Goal: Entertainment & Leisure: Consume media (video, audio)

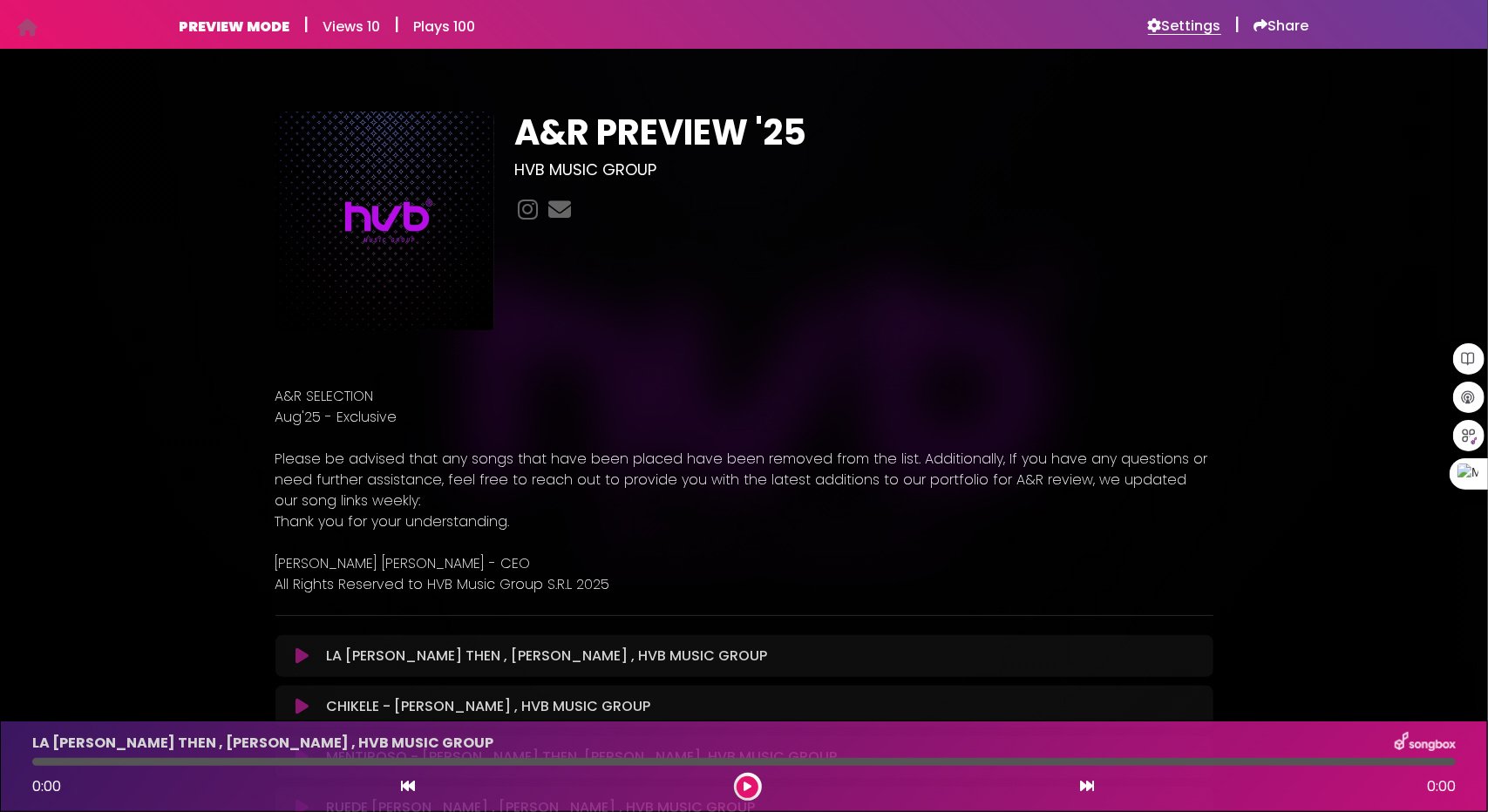
click at [1209, 22] on h6 "Settings" at bounding box center [1184, 26] width 73 height 17
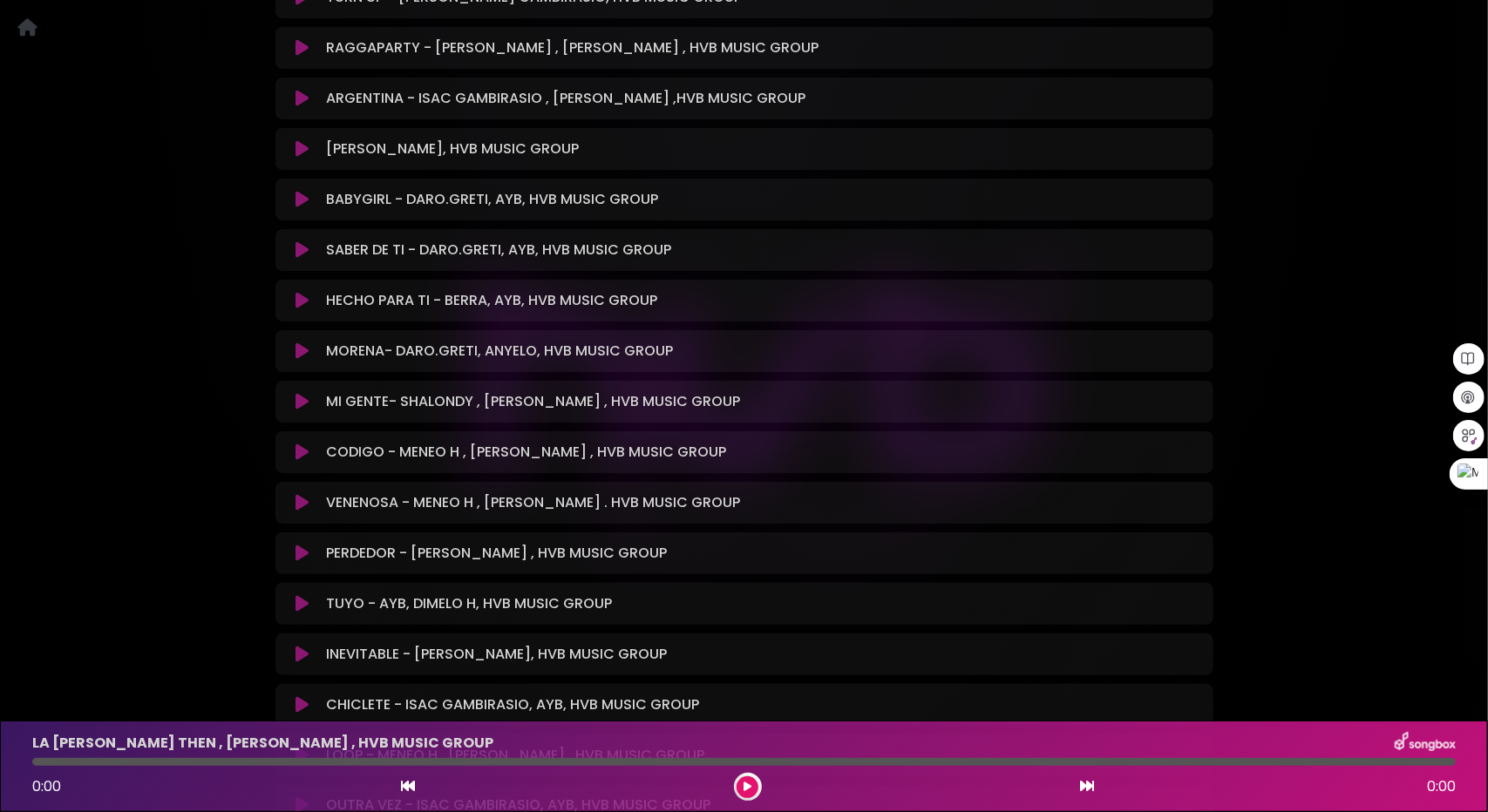
scroll to position [1481, 0]
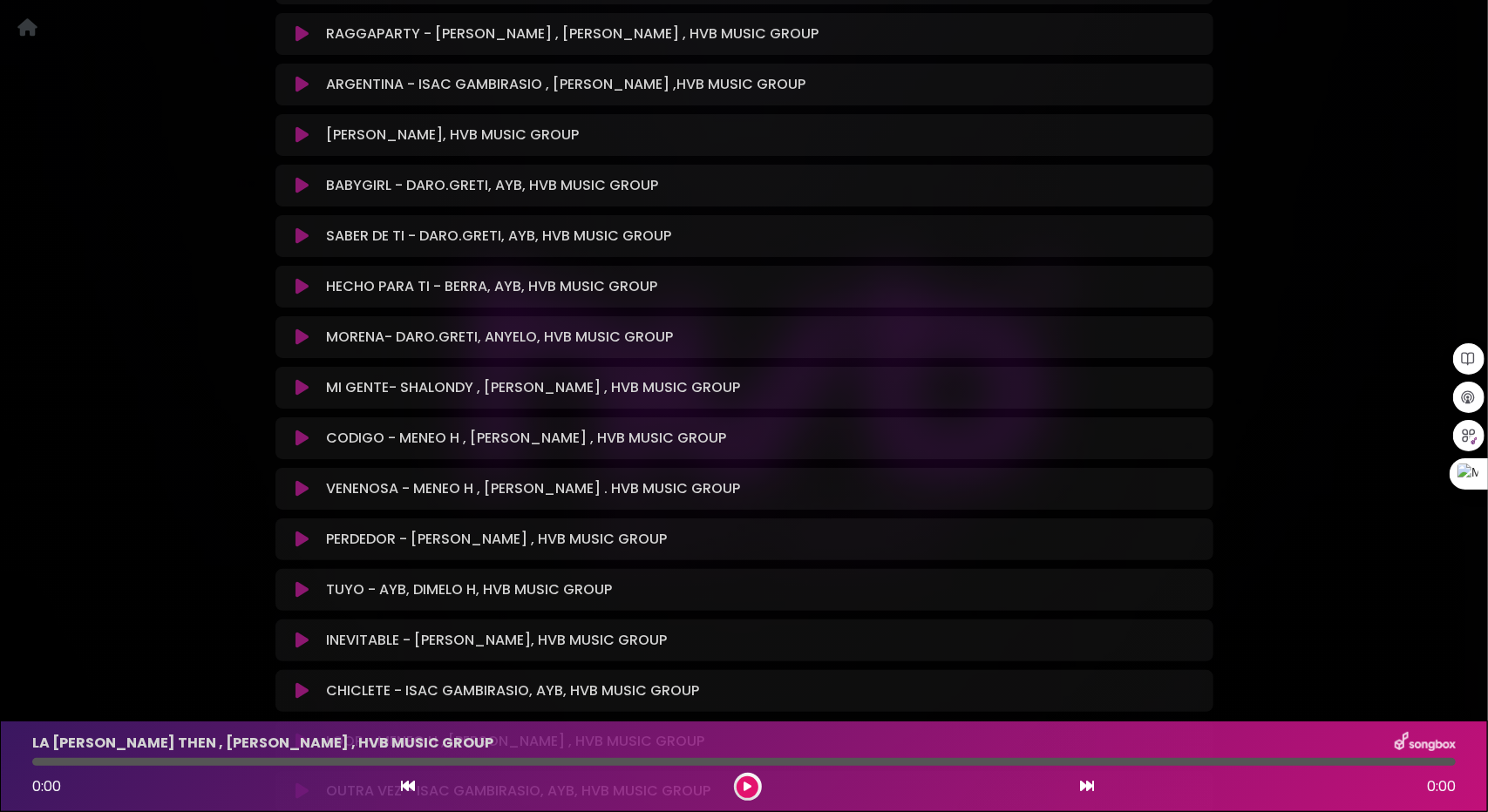
click at [304, 384] on icon at bounding box center [302, 387] width 13 height 17
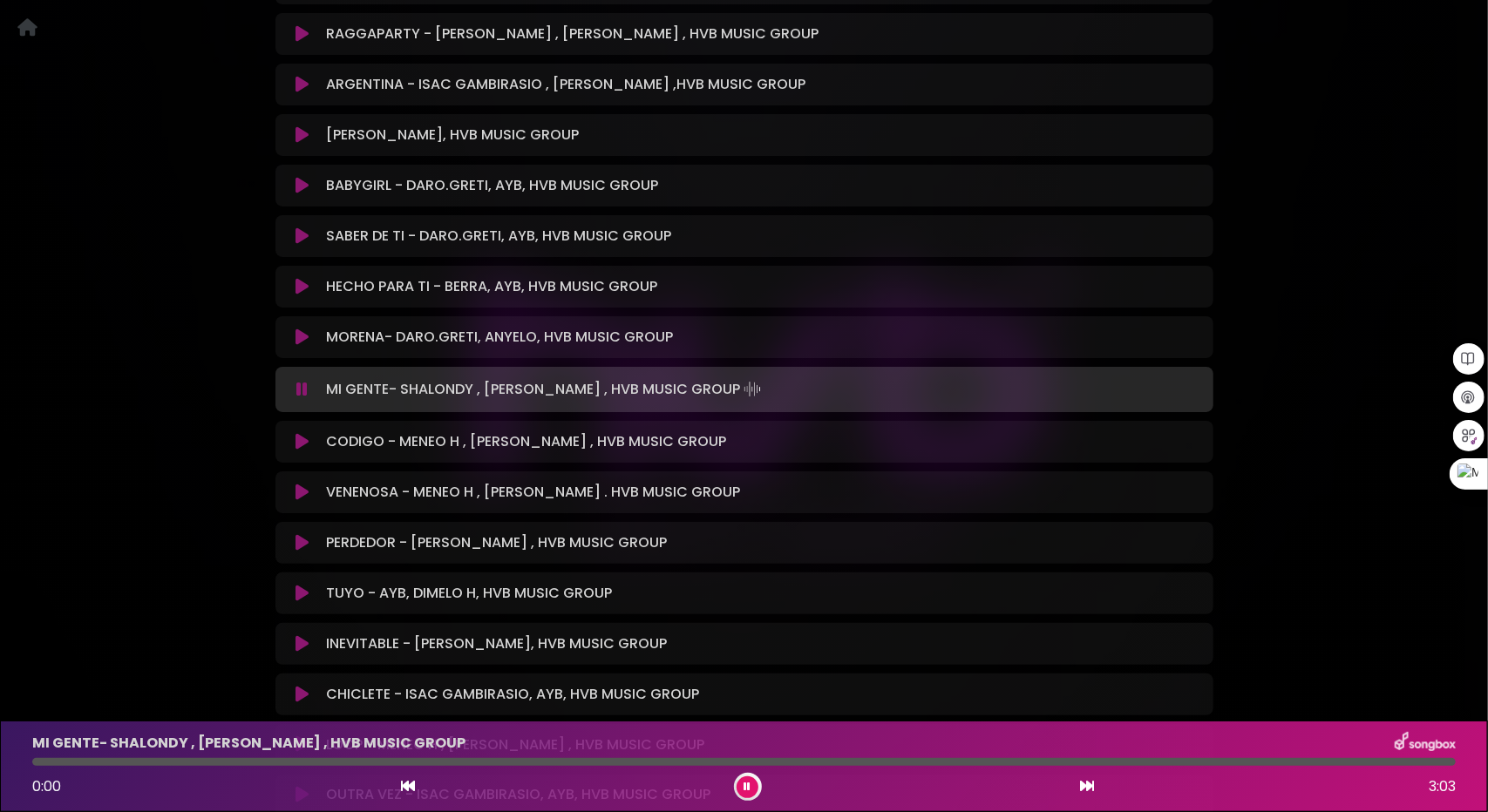
click at [300, 394] on icon at bounding box center [302, 389] width 12 height 17
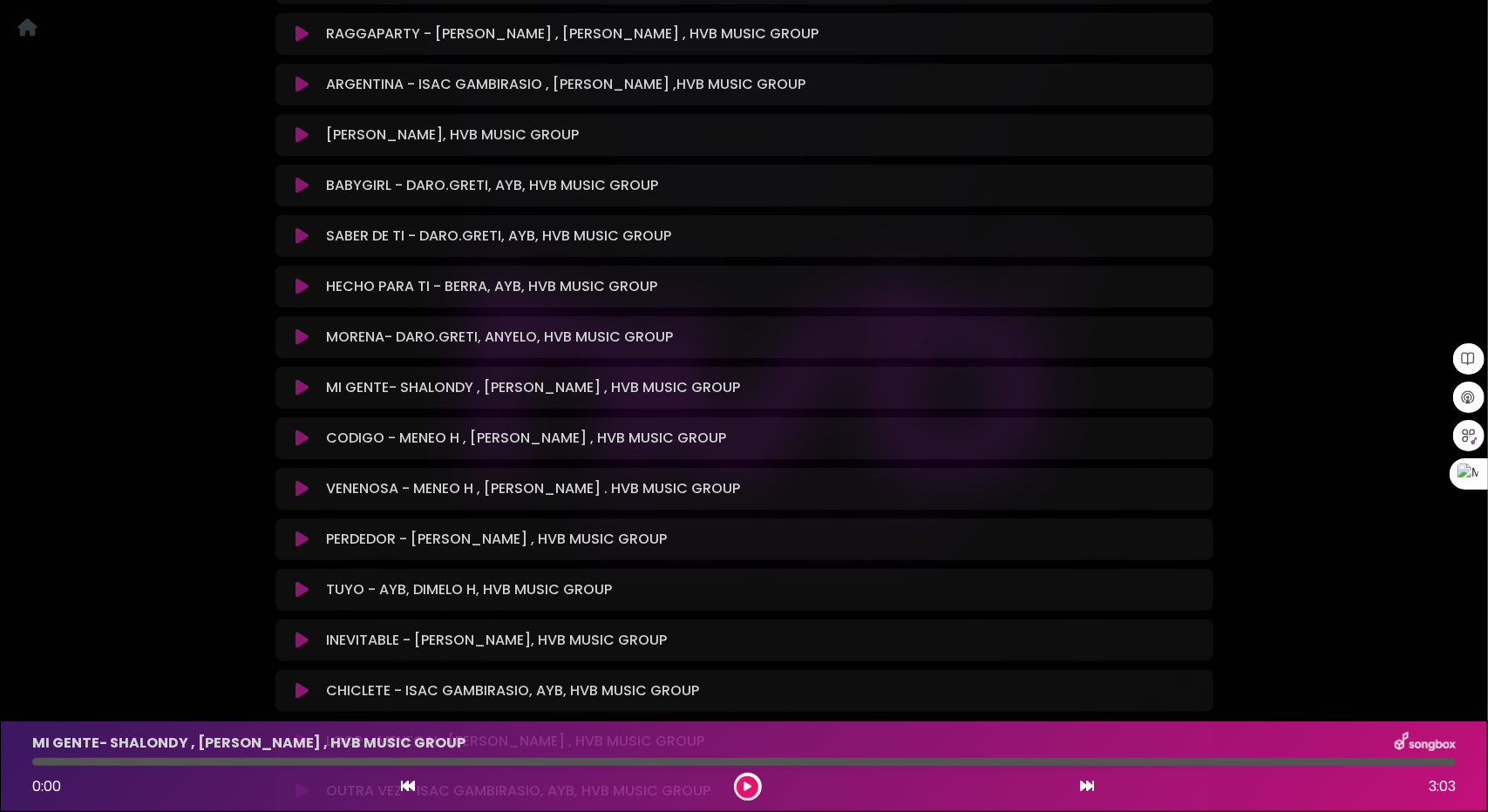
click at [300, 394] on icon at bounding box center [302, 387] width 13 height 17
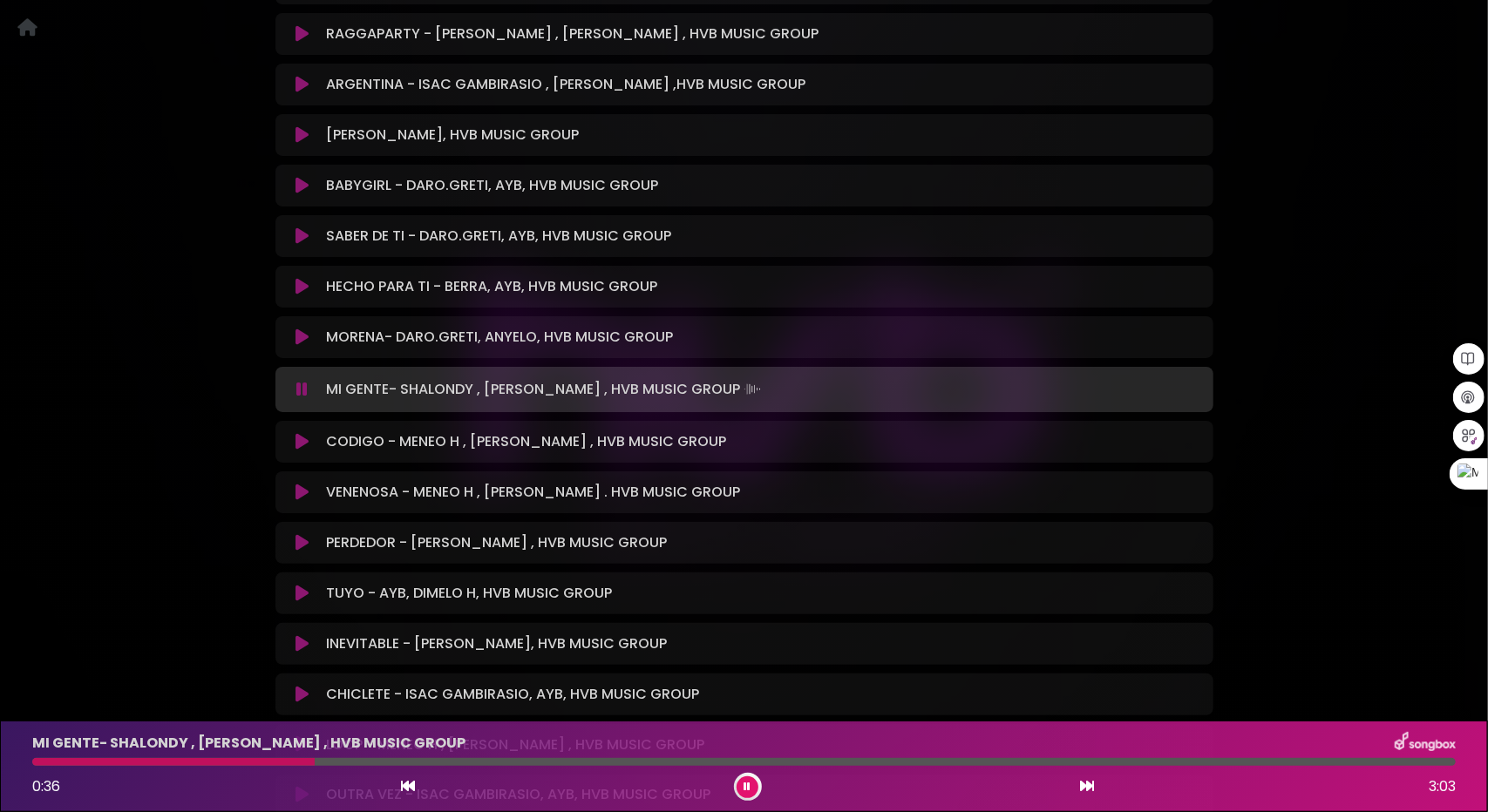
click at [753, 785] on button at bounding box center [747, 787] width 22 height 22
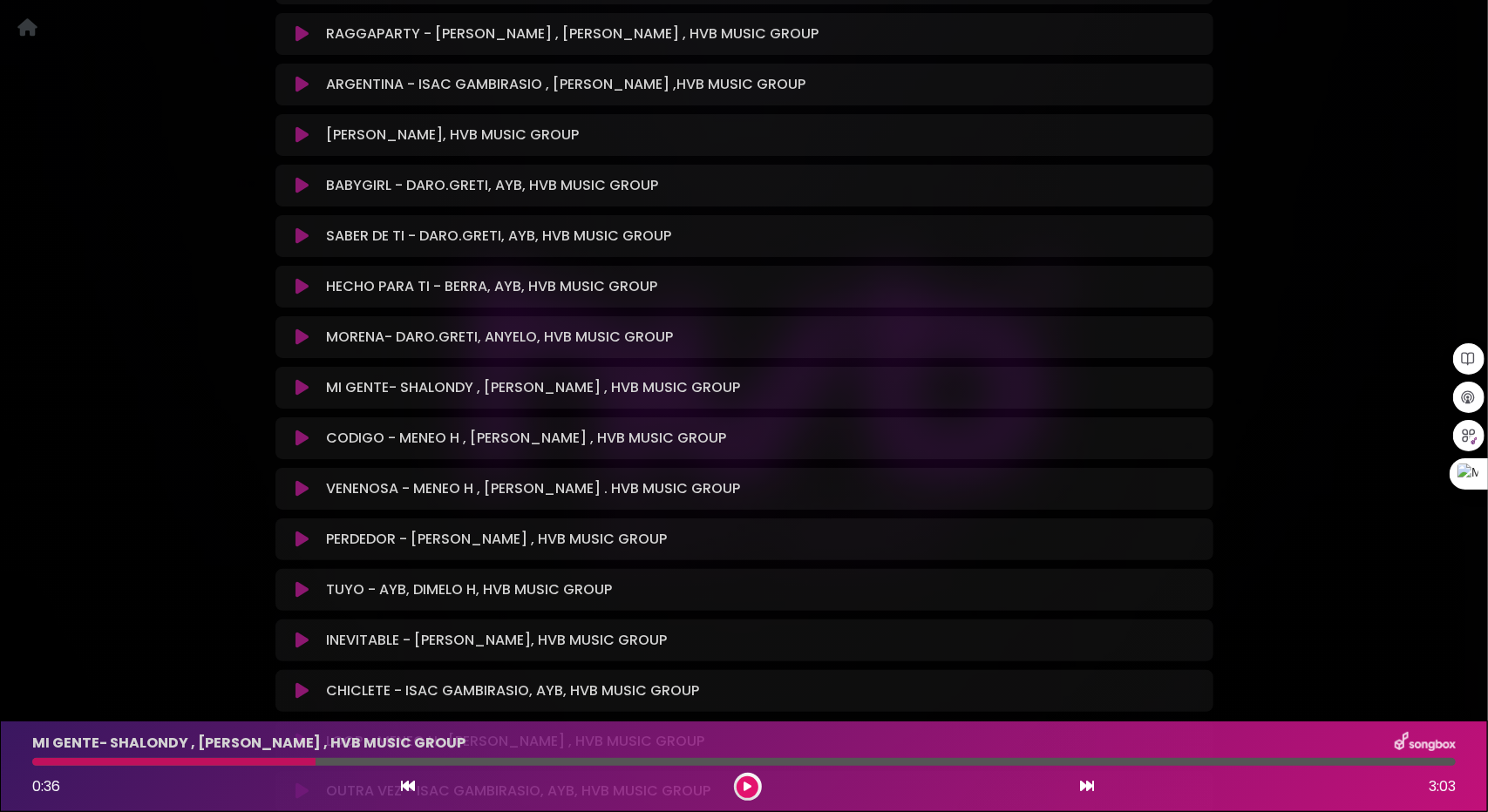
click at [750, 789] on icon at bounding box center [747, 786] width 8 height 11
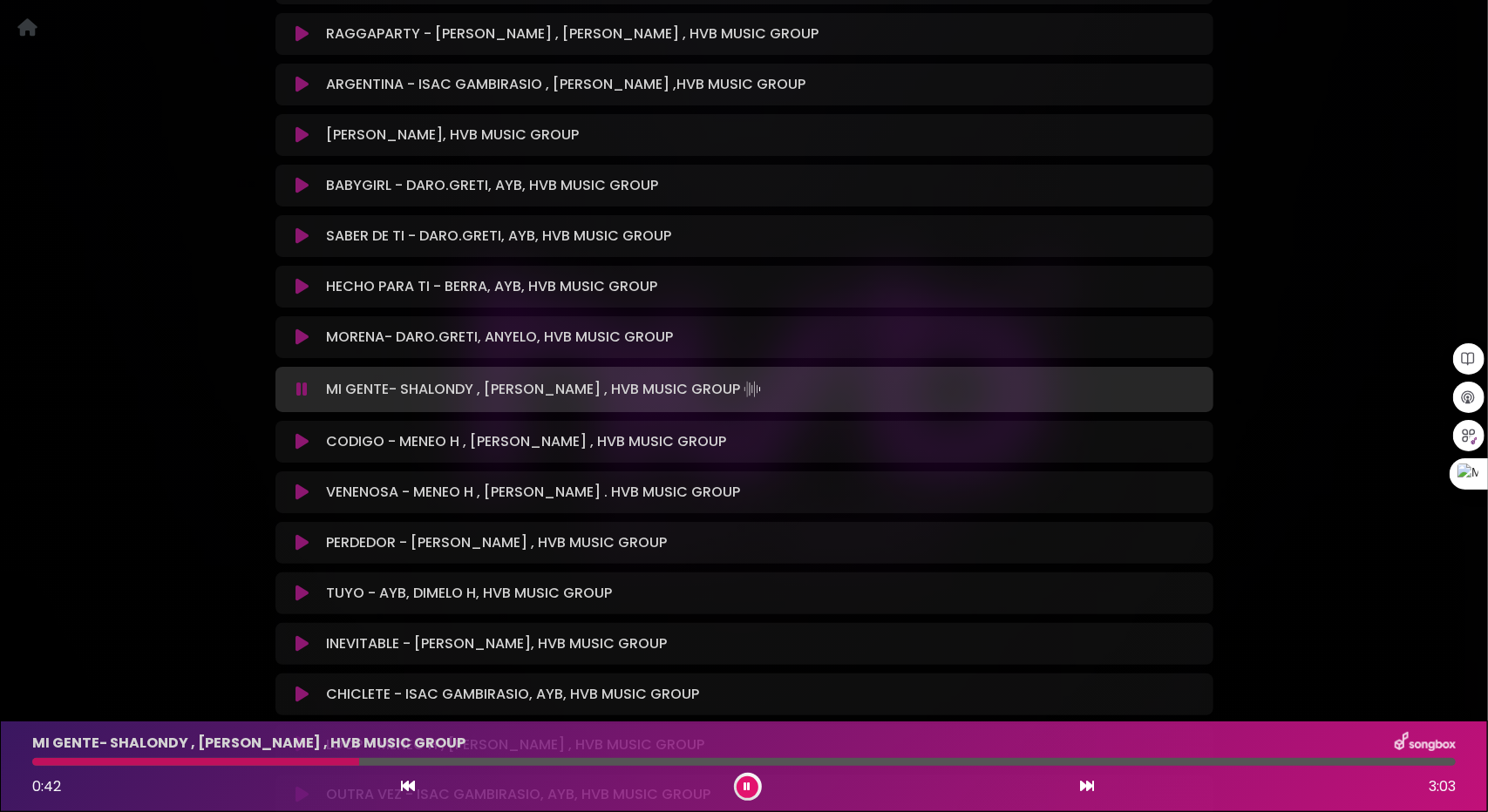
click at [750, 790] on icon at bounding box center [747, 786] width 7 height 11
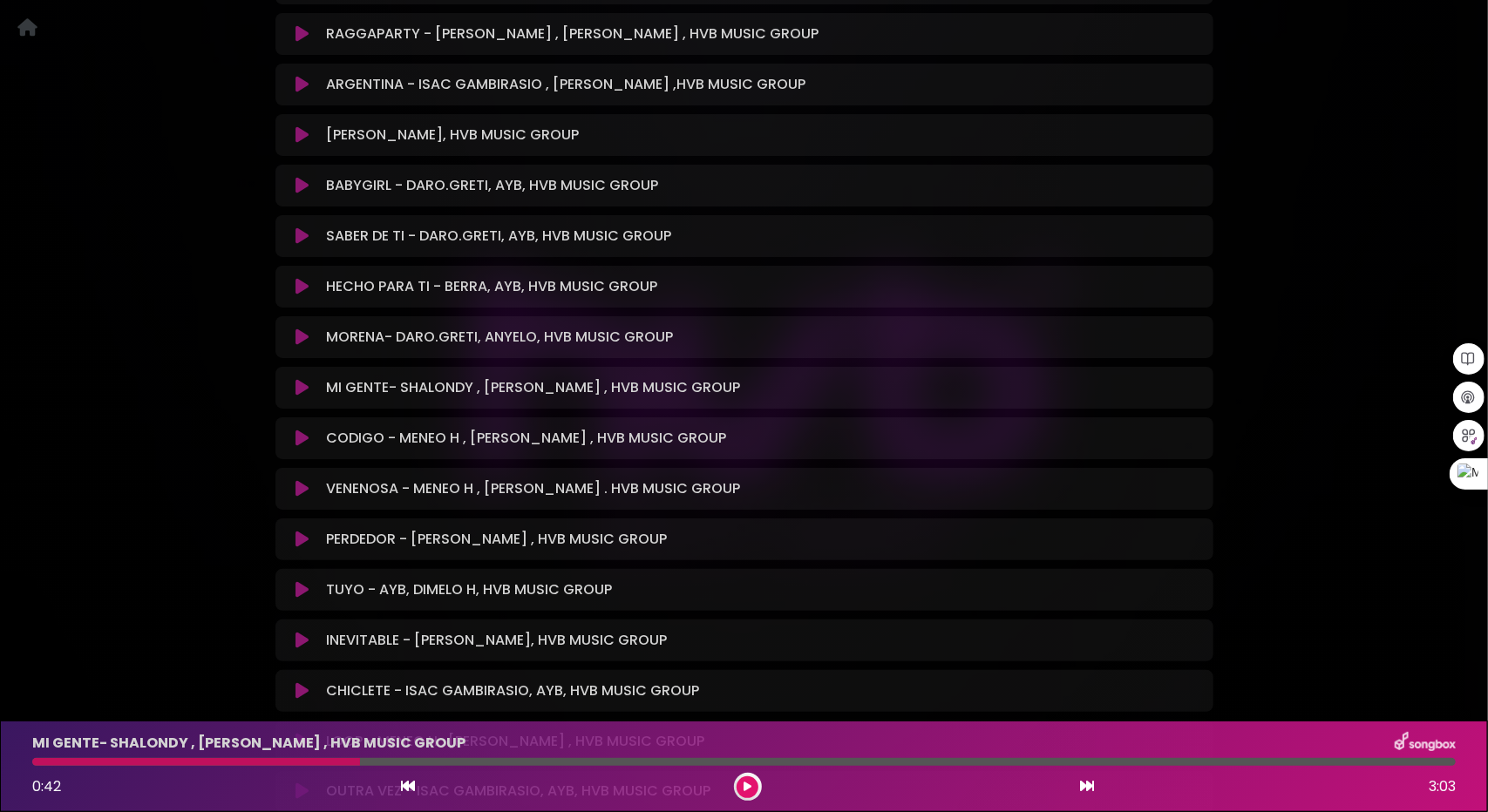
click at [750, 791] on icon at bounding box center [747, 786] width 8 height 11
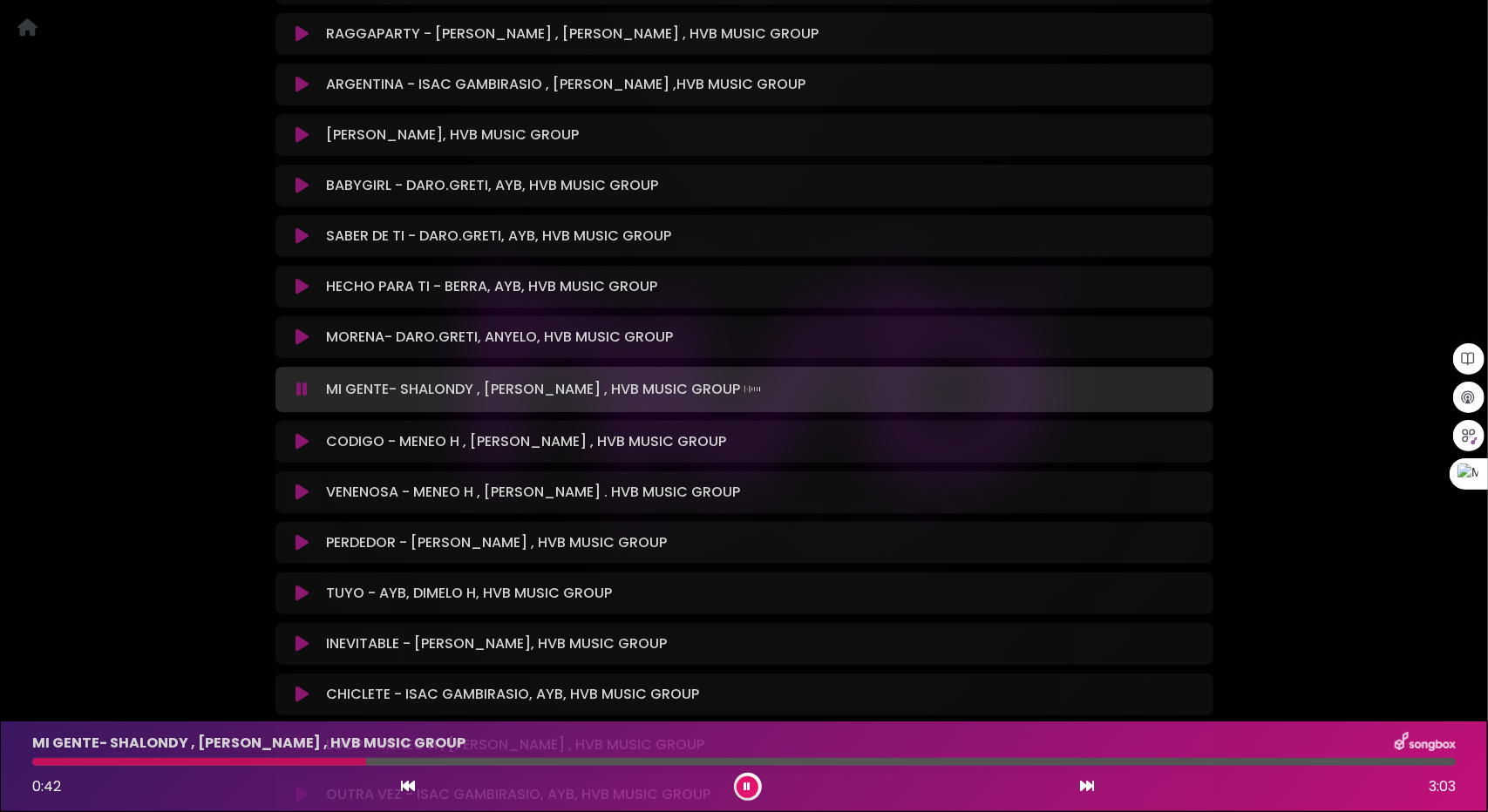
click at [750, 791] on icon at bounding box center [747, 786] width 7 height 11
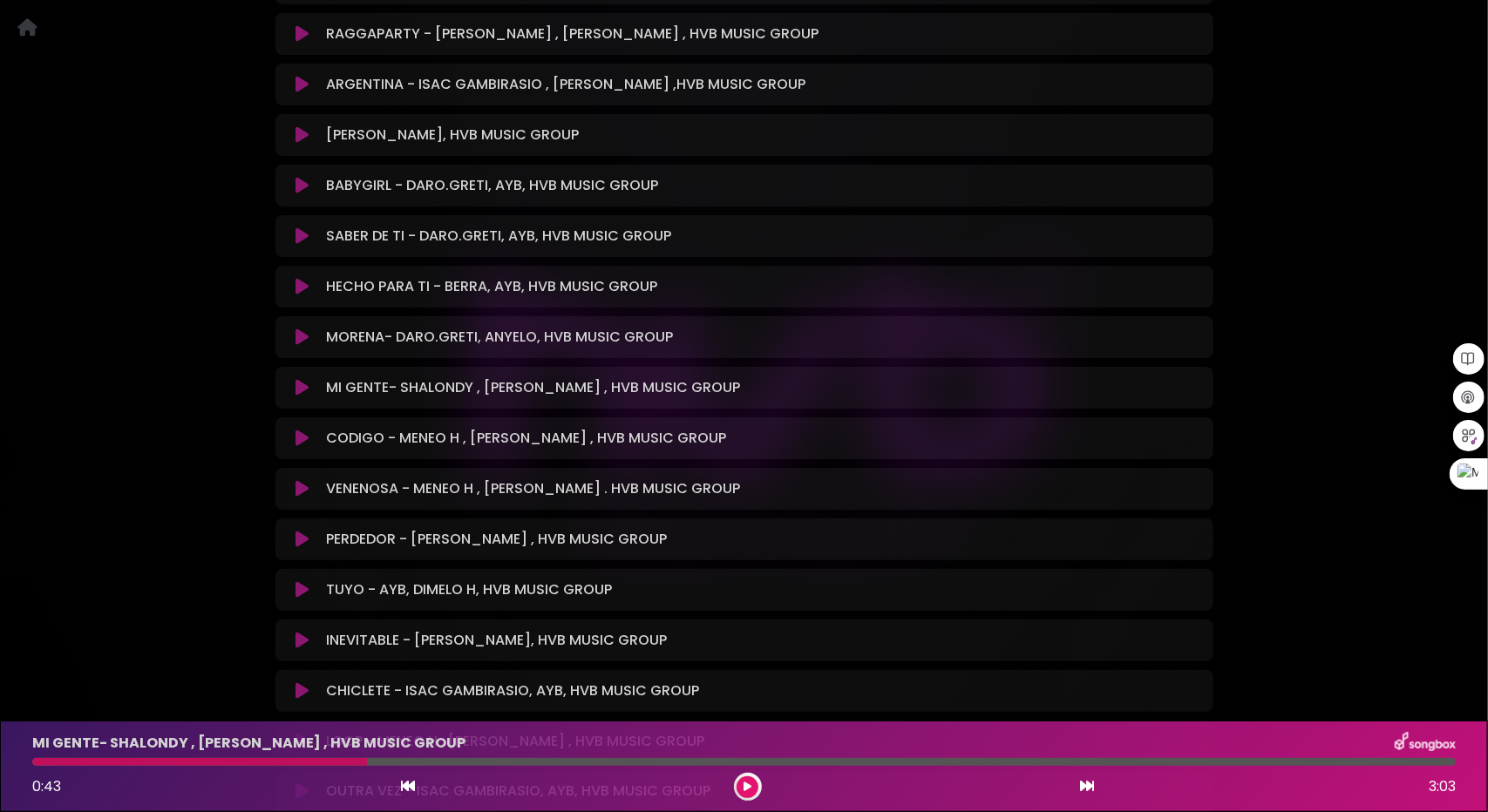
click at [750, 791] on icon at bounding box center [747, 786] width 8 height 11
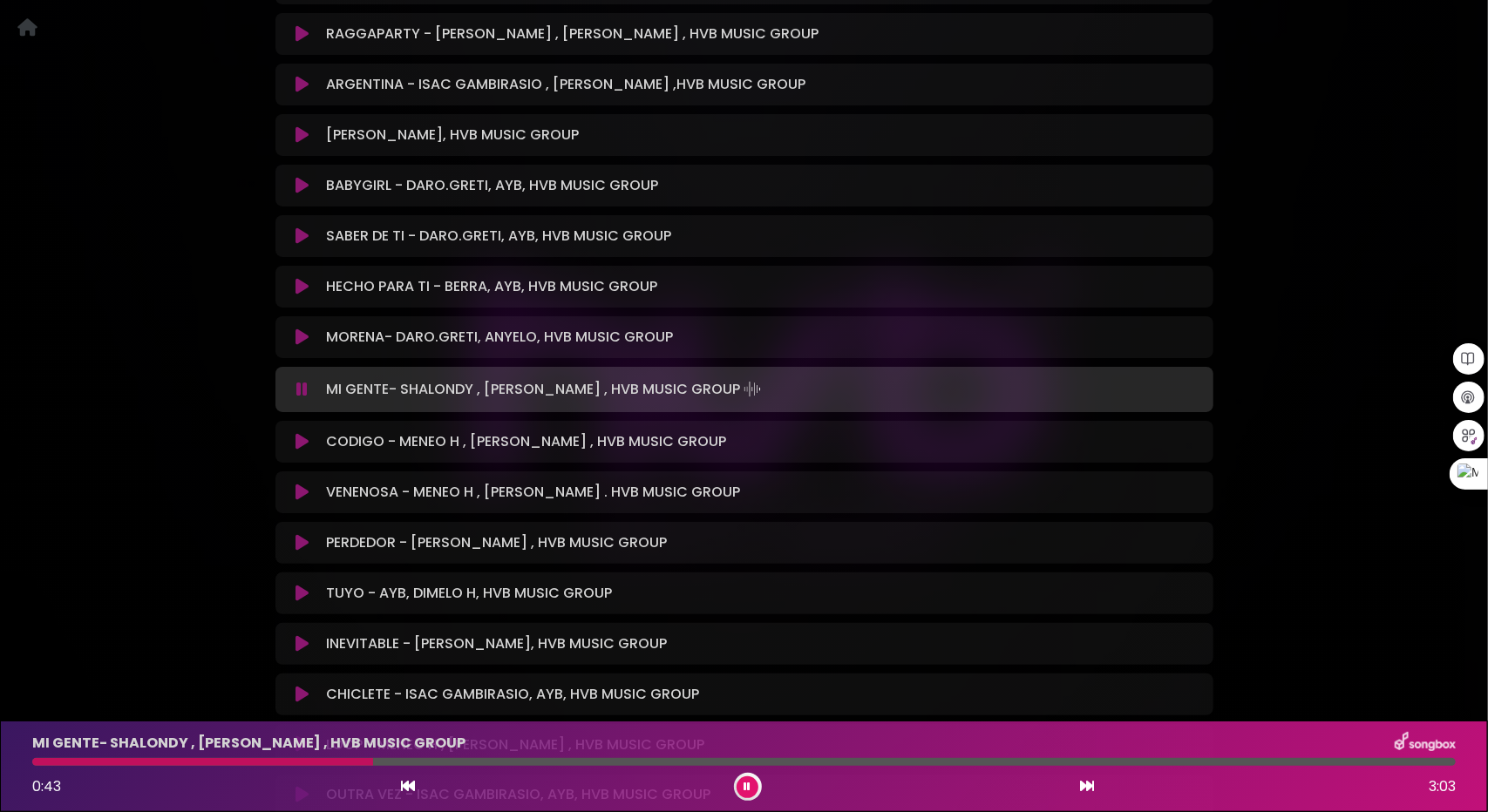
click at [750, 791] on icon at bounding box center [747, 786] width 7 height 11
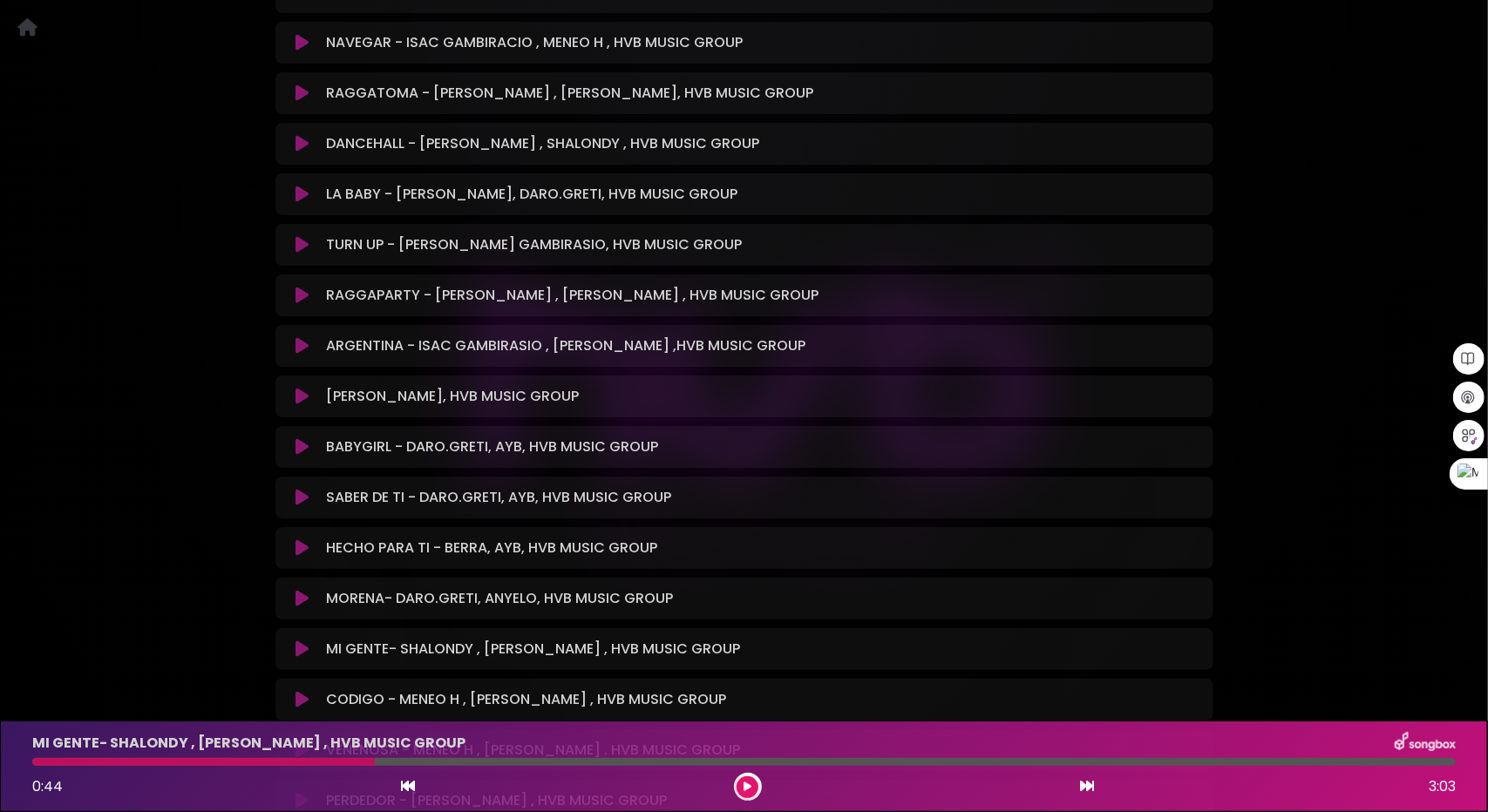
scroll to position [1308, 0]
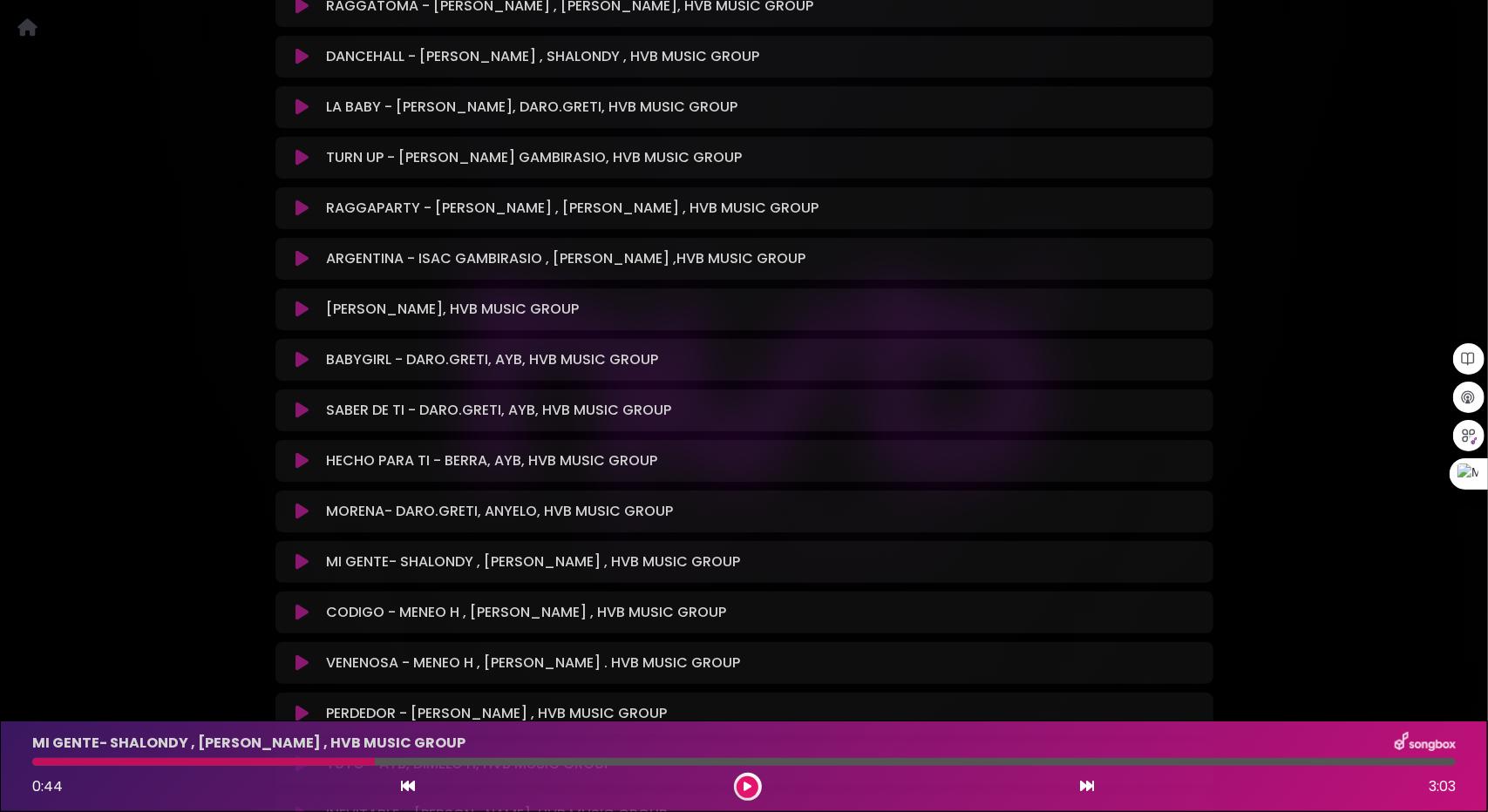
click at [294, 616] on button at bounding box center [302, 613] width 34 height 17
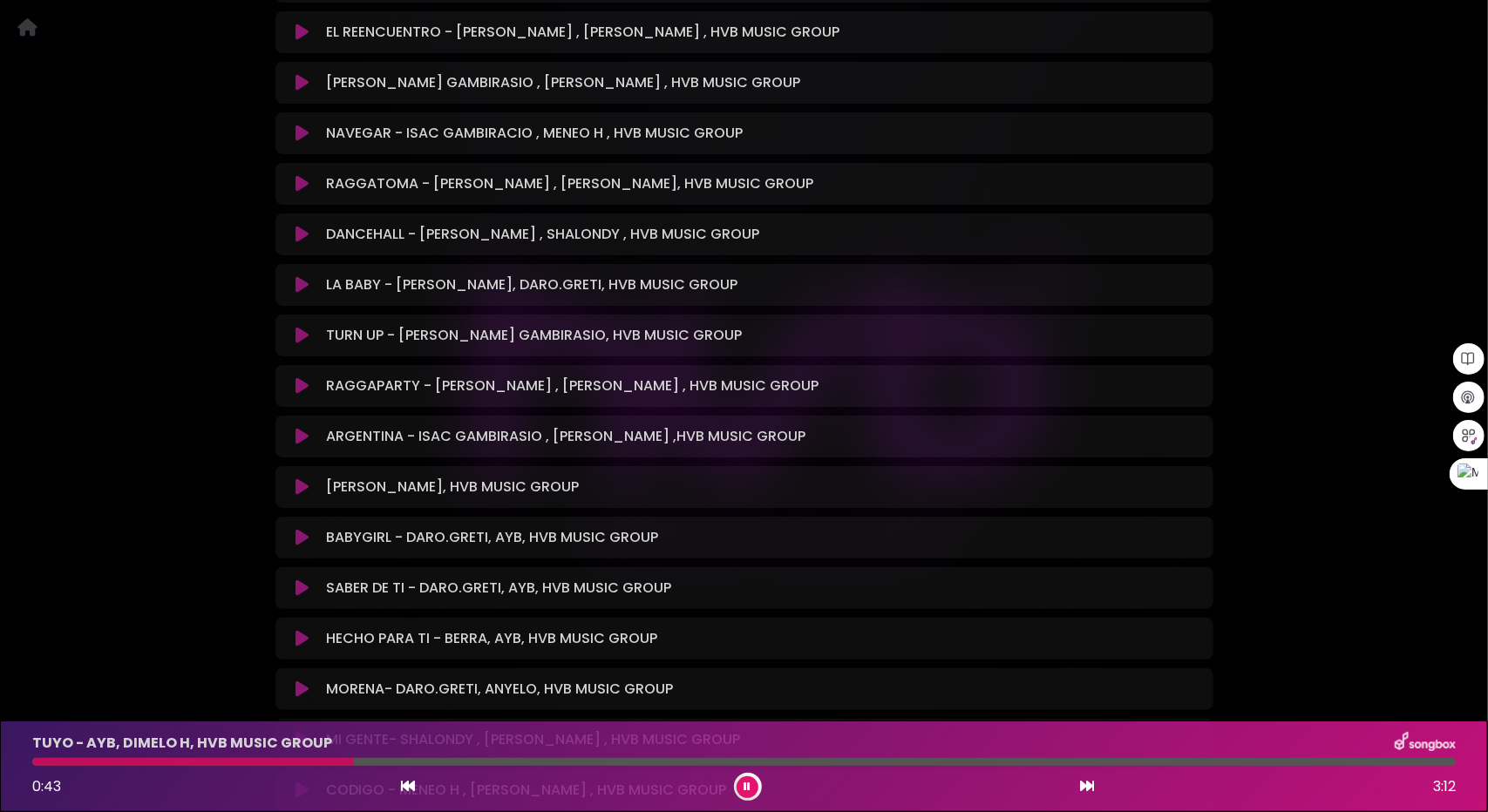
scroll to position [1046, 0]
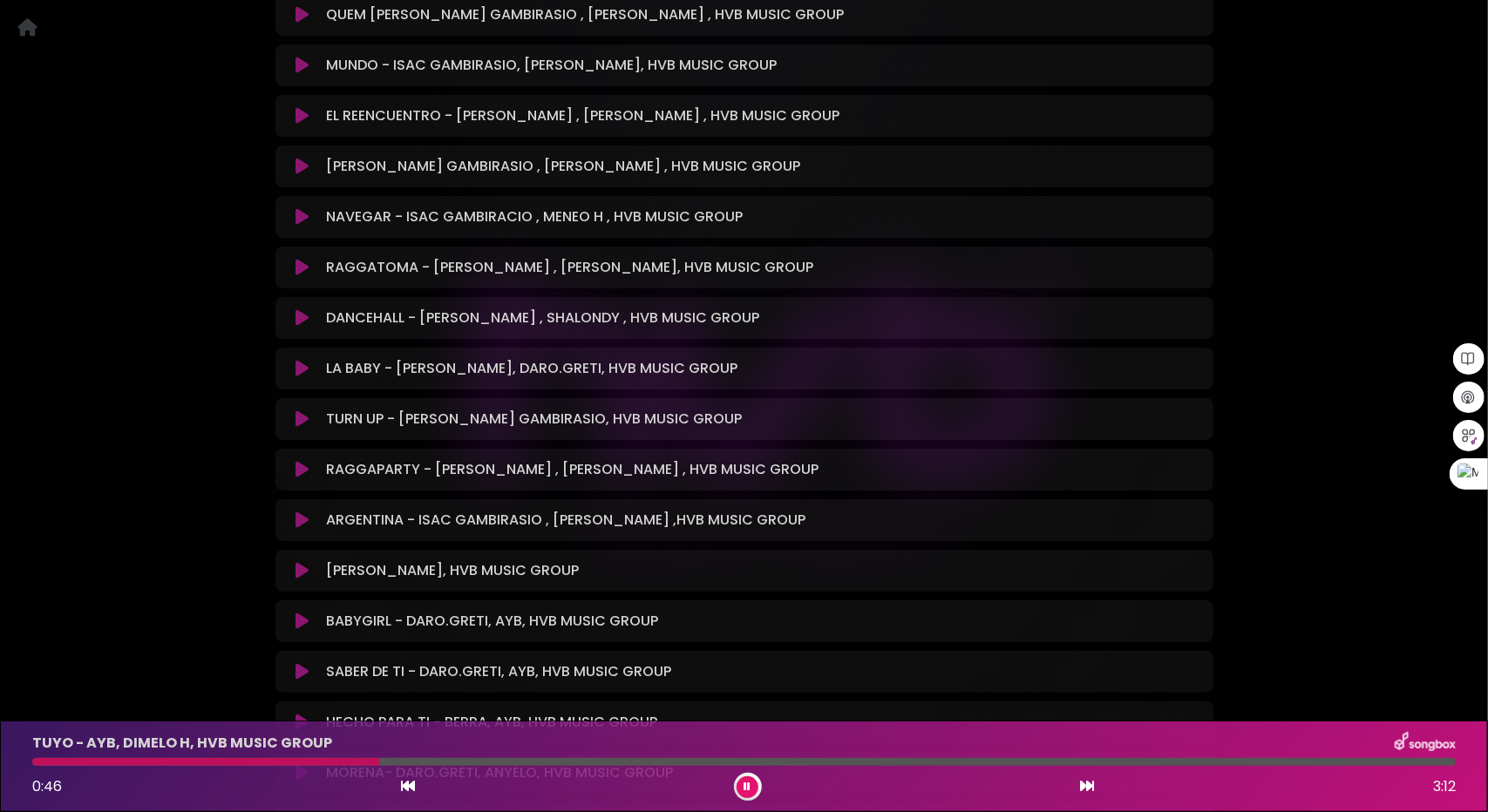
click at [302, 216] on icon at bounding box center [302, 217] width 13 height 17
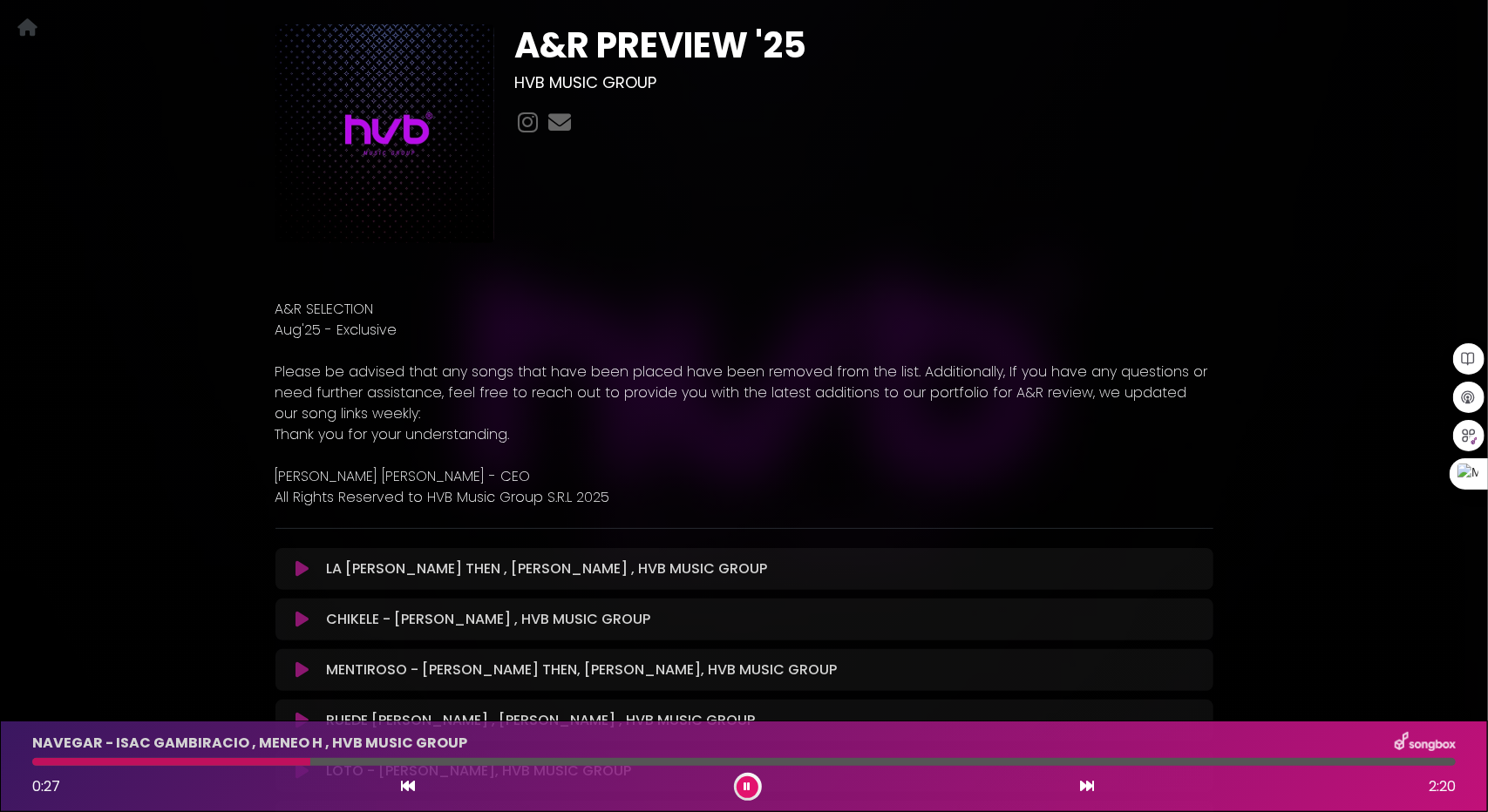
scroll to position [0, 0]
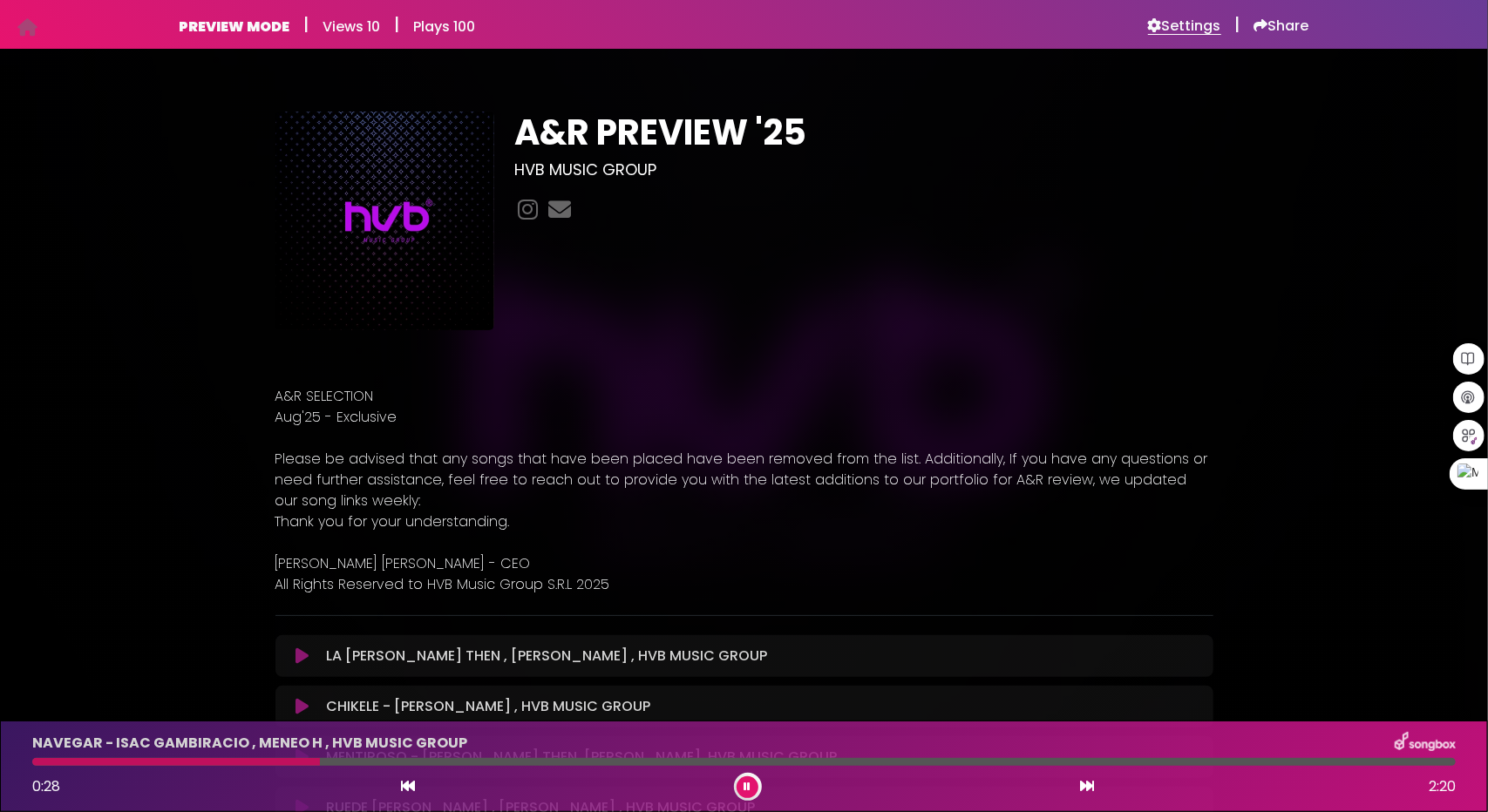
click at [1159, 24] on h6 "Settings" at bounding box center [1184, 26] width 73 height 17
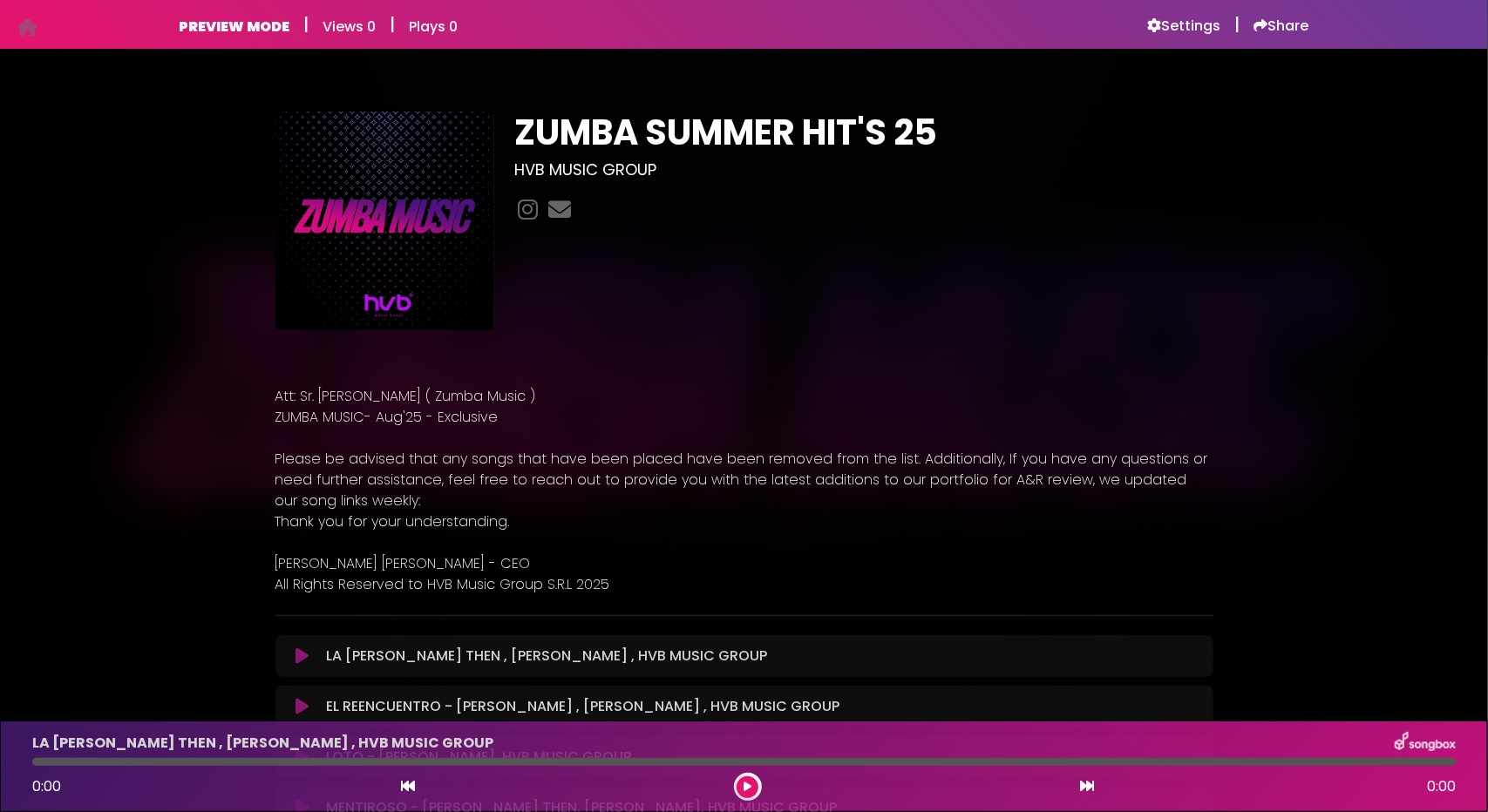
scroll to position [349, 0]
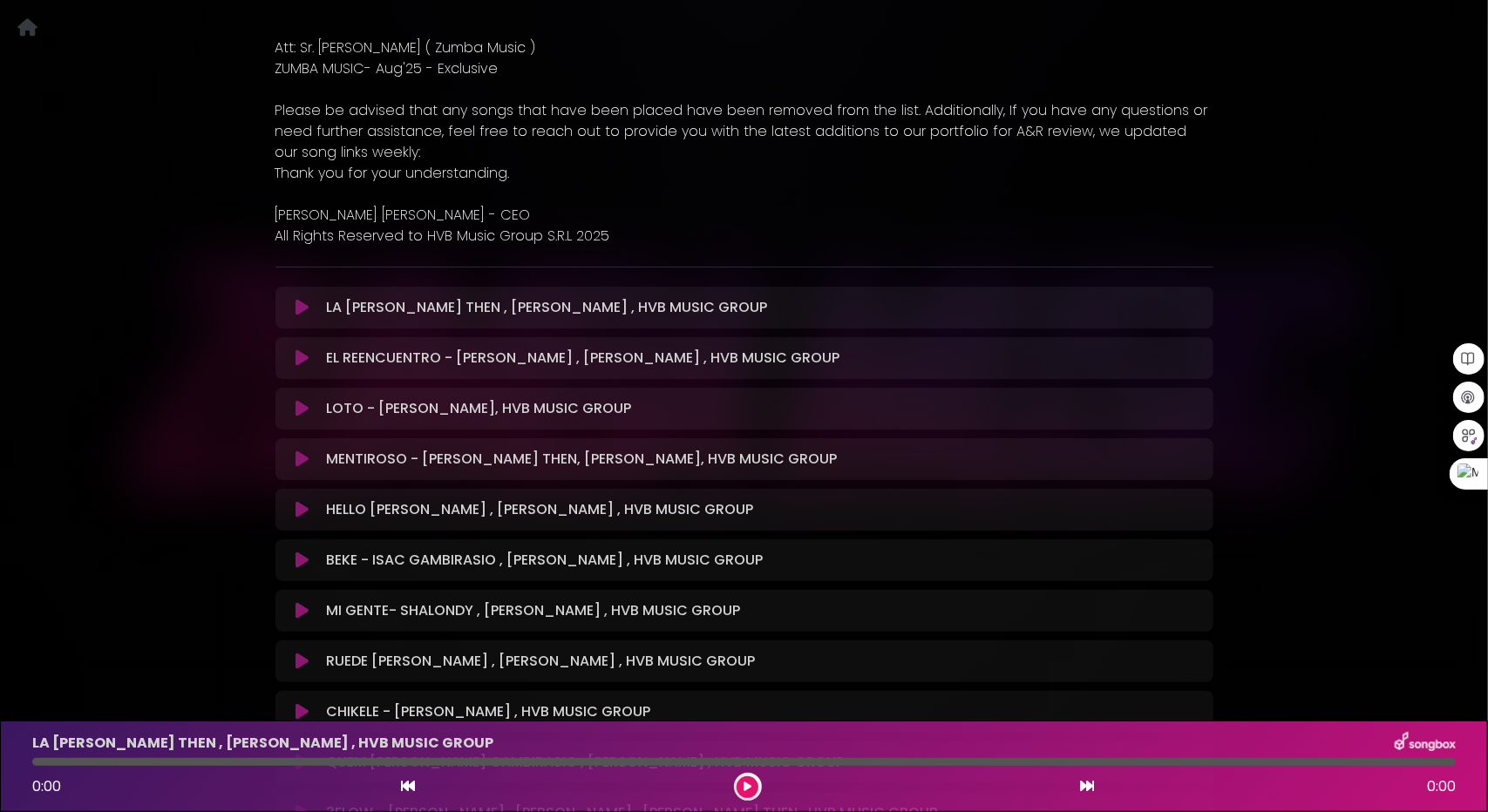
click at [296, 314] on icon at bounding box center [302, 308] width 13 height 17
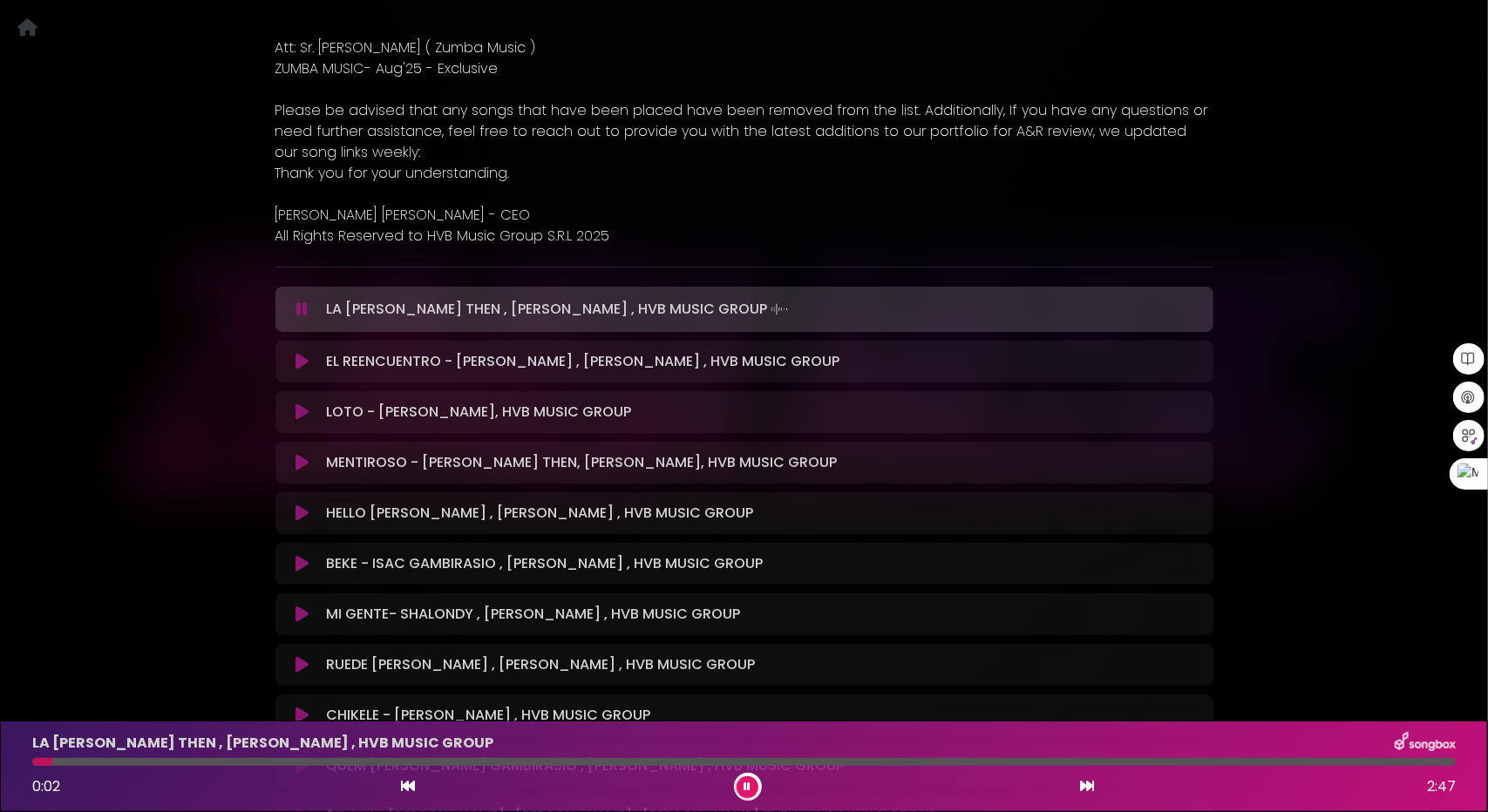
click at [301, 357] on icon at bounding box center [302, 361] width 13 height 17
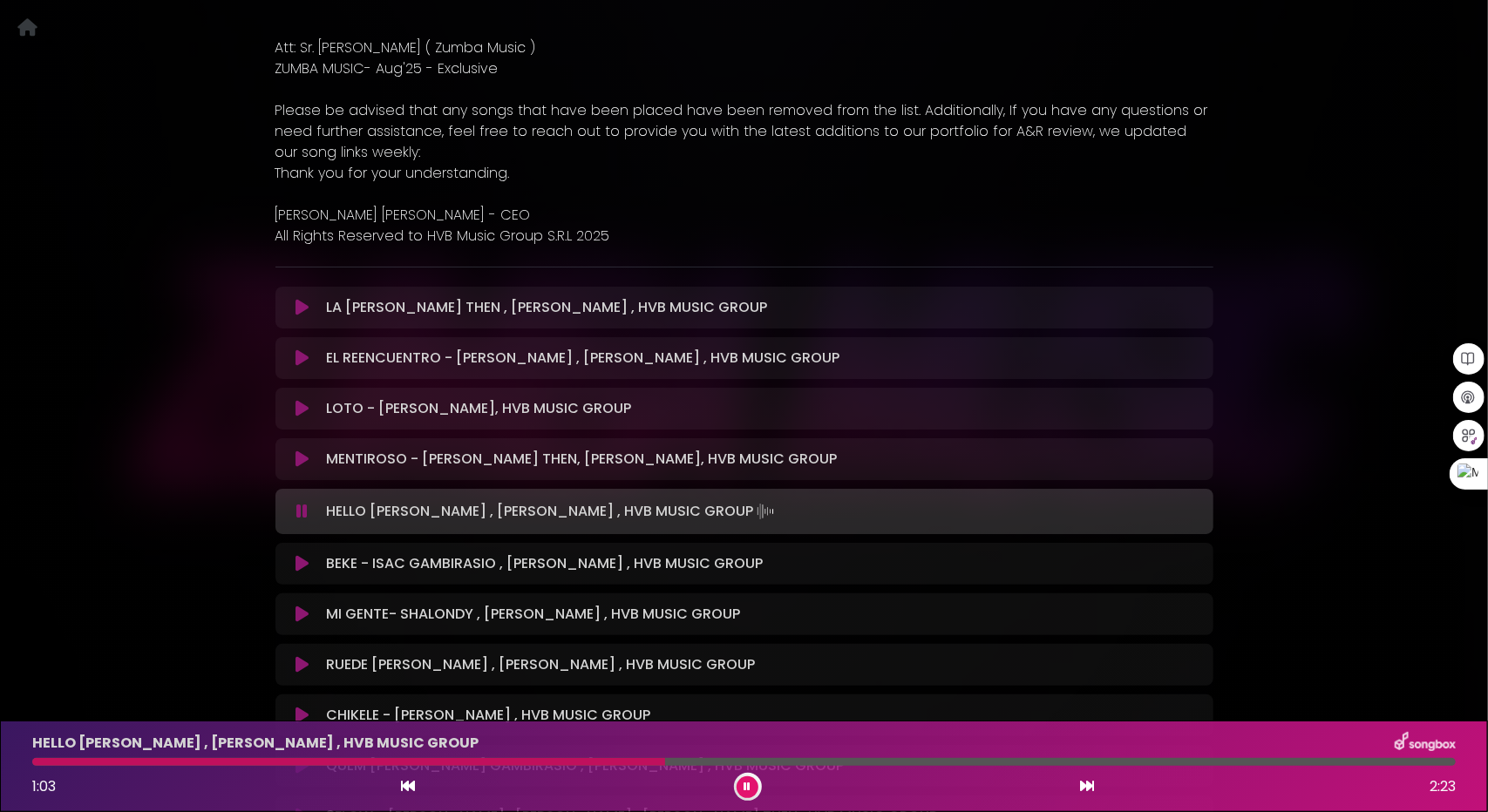
click at [747, 785] on icon at bounding box center [747, 786] width 7 height 11
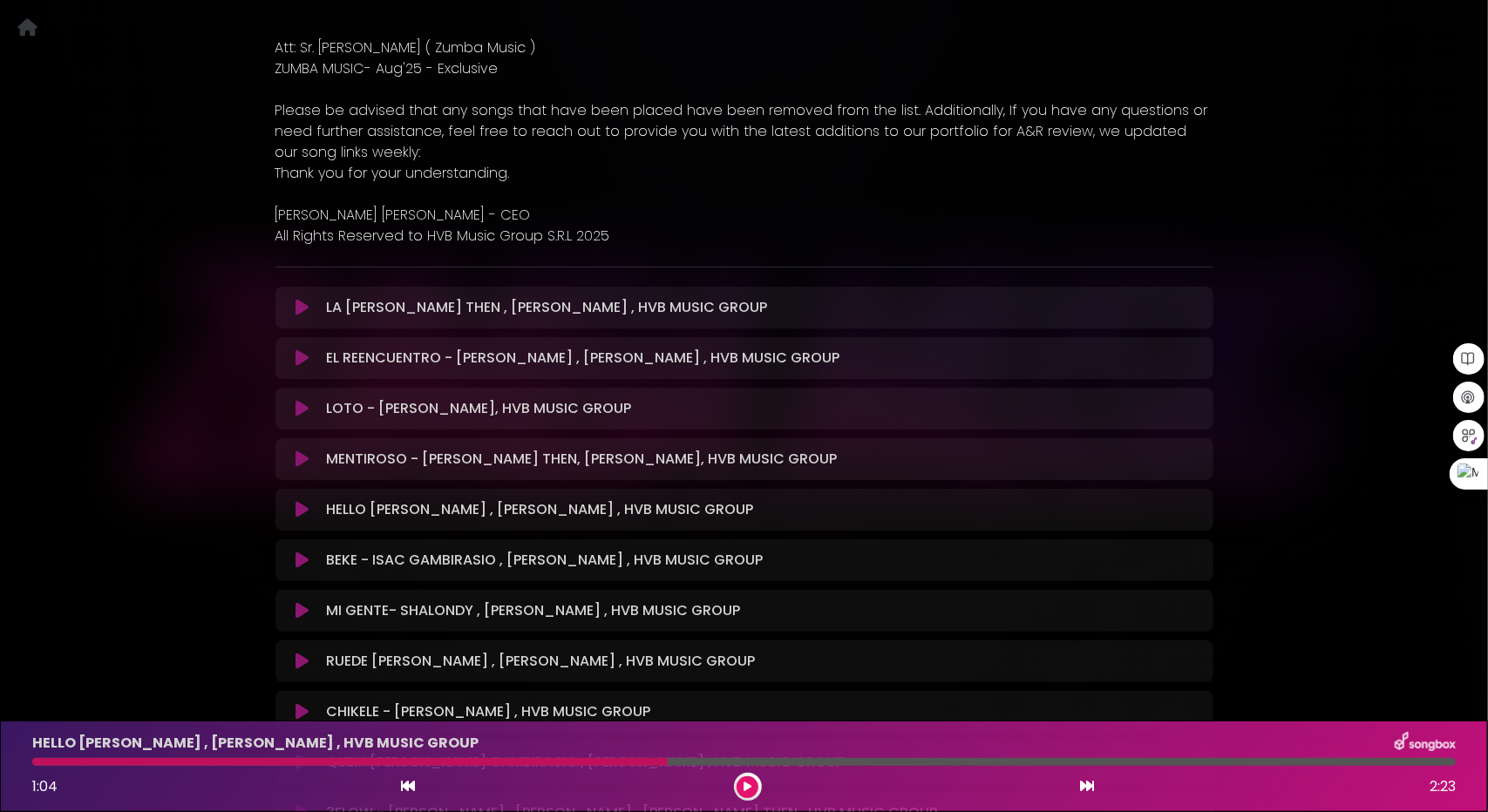
click at [747, 785] on icon at bounding box center [747, 786] width 8 height 11
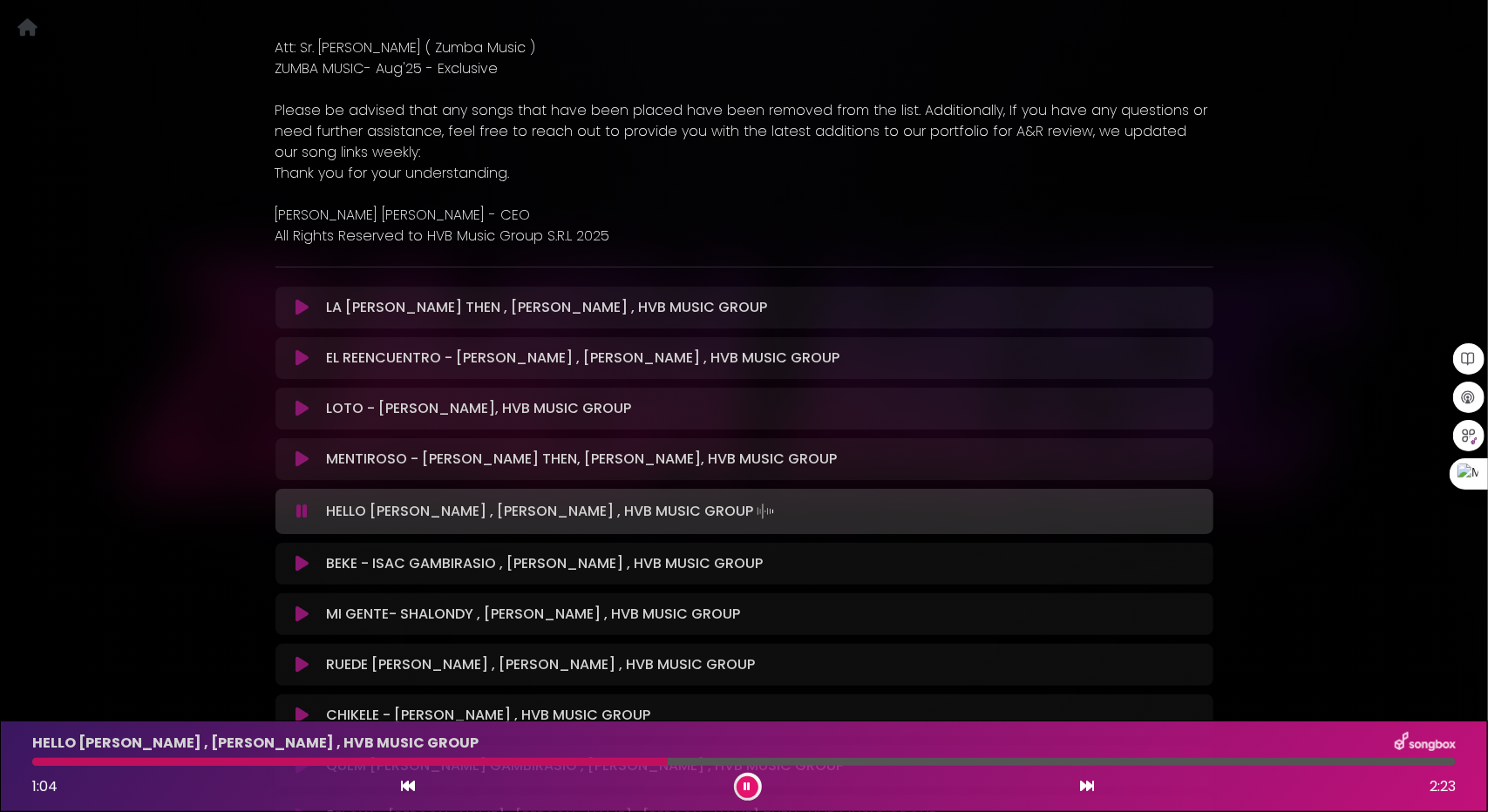
click at [747, 785] on icon at bounding box center [747, 786] width 7 height 11
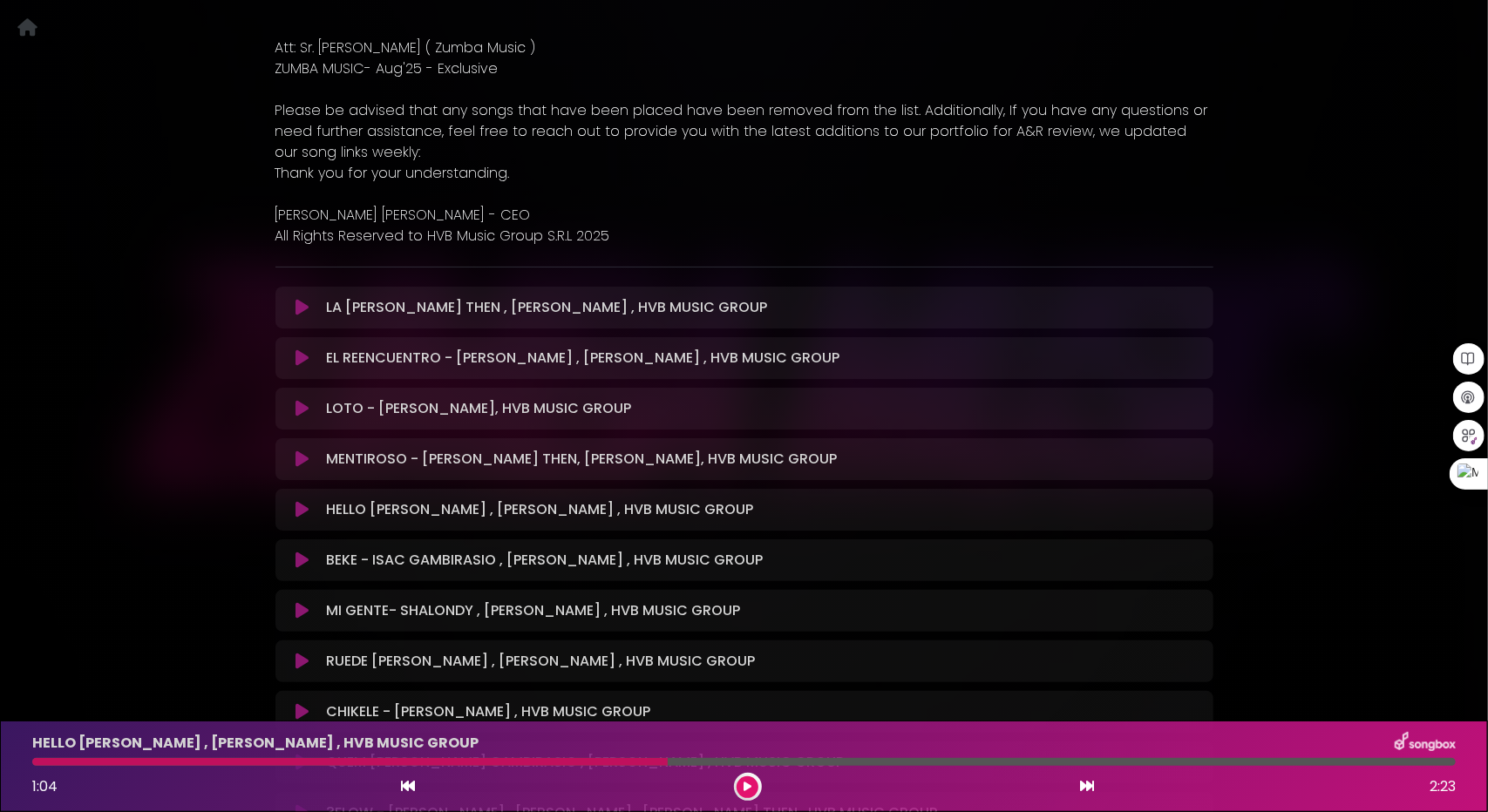
click at [747, 785] on icon at bounding box center [747, 786] width 8 height 11
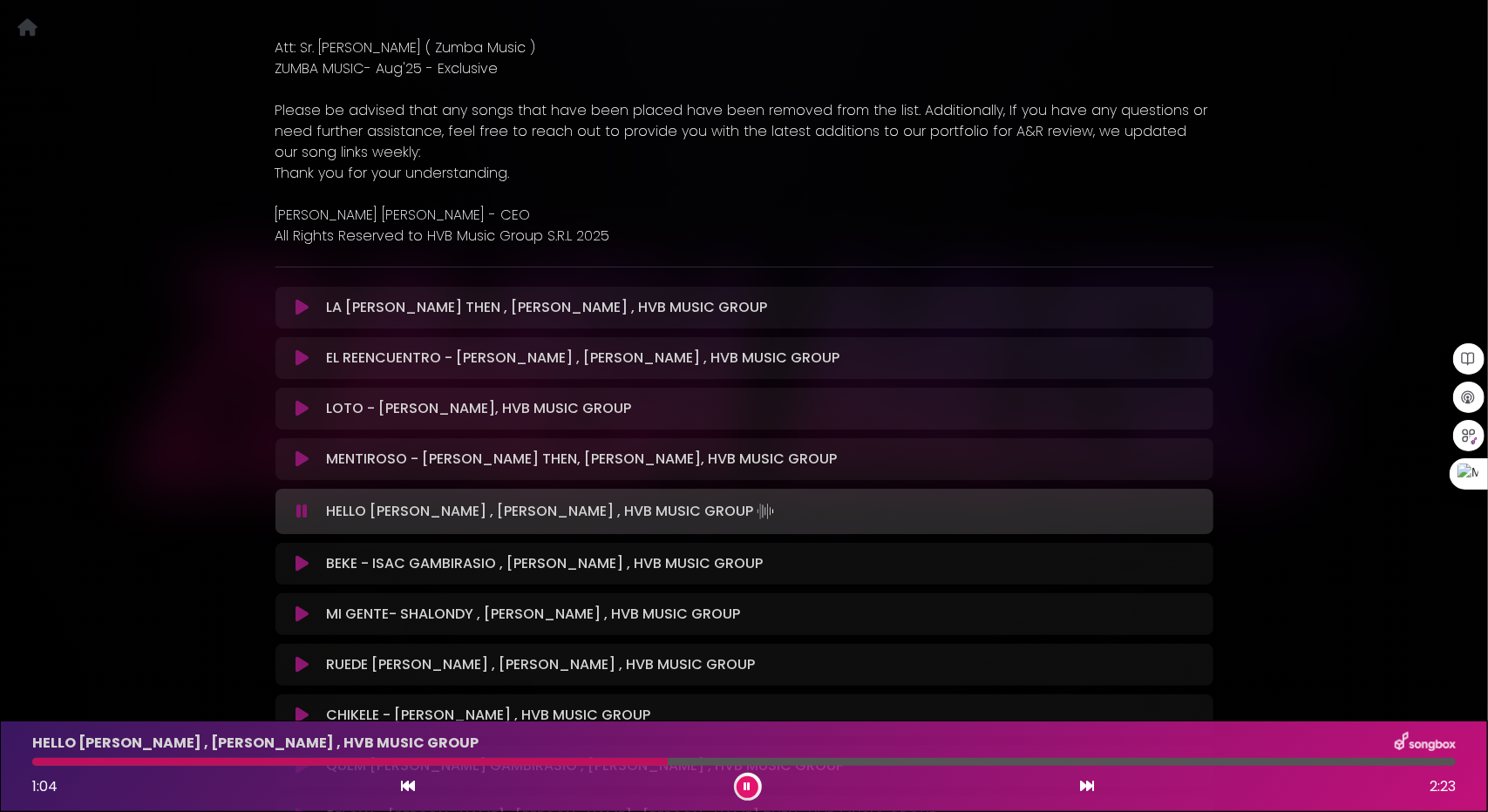
click at [747, 785] on icon at bounding box center [747, 786] width 7 height 11
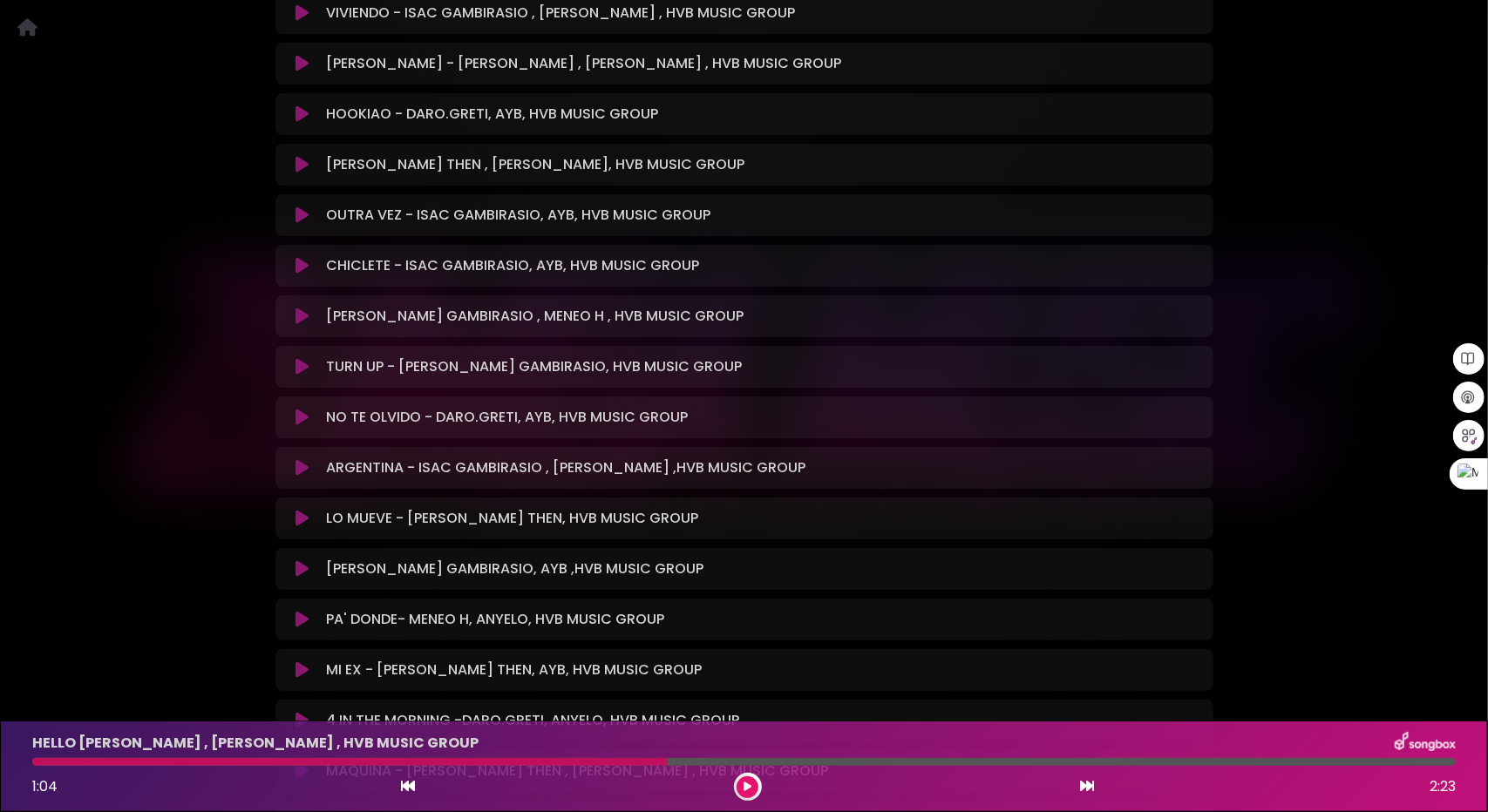
scroll to position [3051, 0]
